Goal: Task Accomplishment & Management: Use online tool/utility

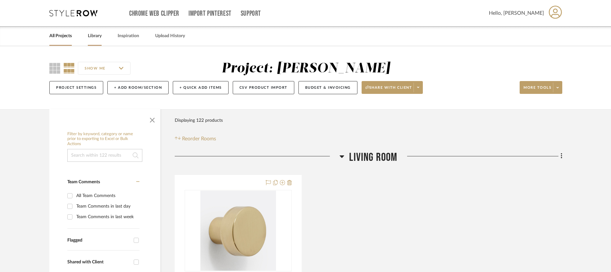
click at [96, 36] on link "Library" at bounding box center [95, 36] width 14 height 9
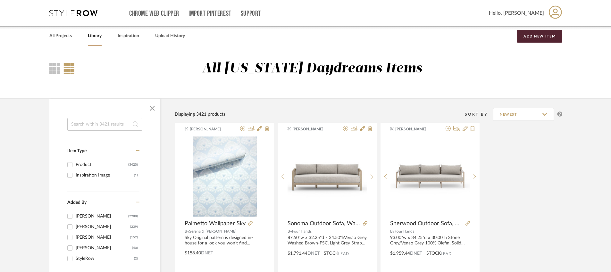
click at [97, 124] on input at bounding box center [104, 124] width 75 height 13
type input "cloe"
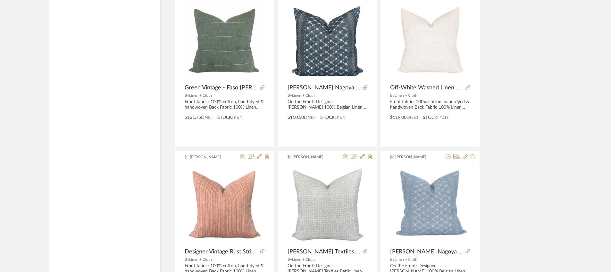
scroll to position [1237, 0]
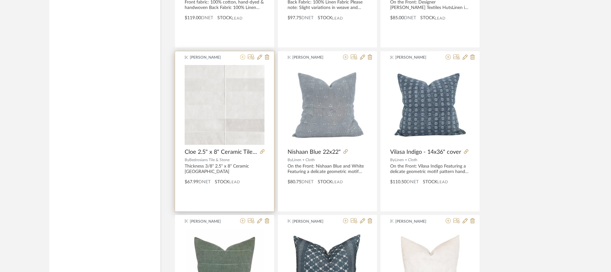
click at [241, 58] on icon at bounding box center [242, 56] width 5 height 5
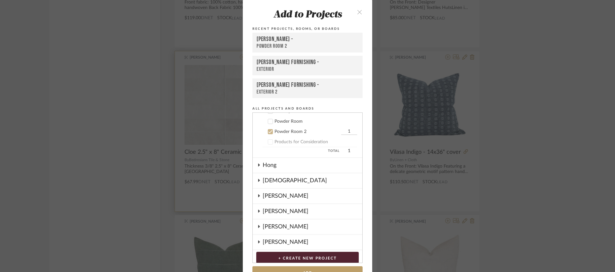
scroll to position [262, 0]
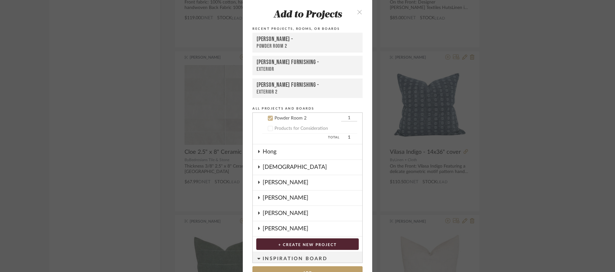
click at [278, 118] on div "Powder Room 2" at bounding box center [307, 118] width 65 height 5
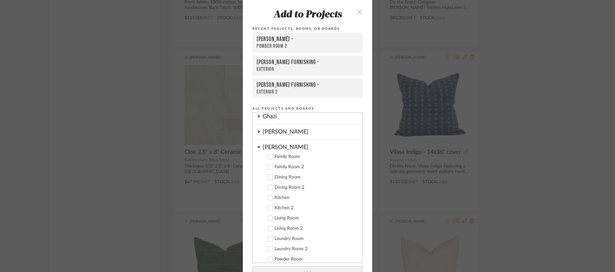
scroll to position [112, 0]
click at [276, 165] on div "Family Room 2" at bounding box center [316, 165] width 83 height 5
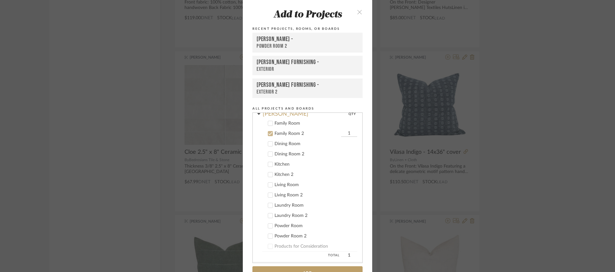
scroll to position [145, 0]
click at [306, 270] on button "Add" at bounding box center [307, 272] width 110 height 13
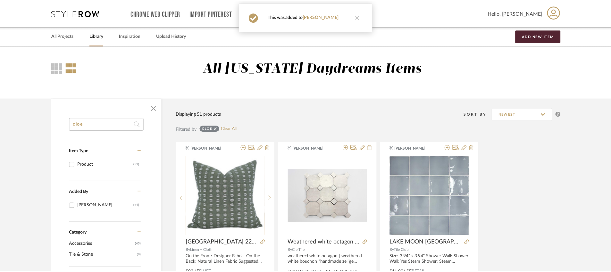
scroll to position [1237, 0]
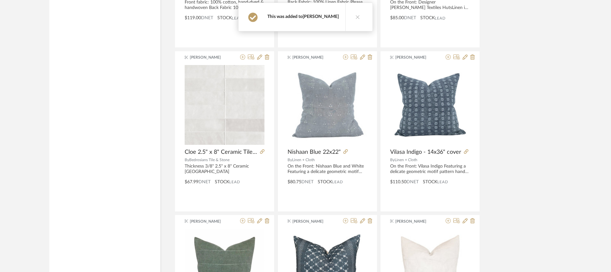
click at [324, 18] on link "[PERSON_NAME]" at bounding box center [320, 16] width 36 height 4
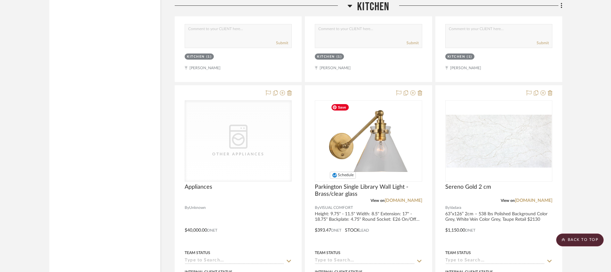
scroll to position [1378, 0]
